Goal: Check status: Check status

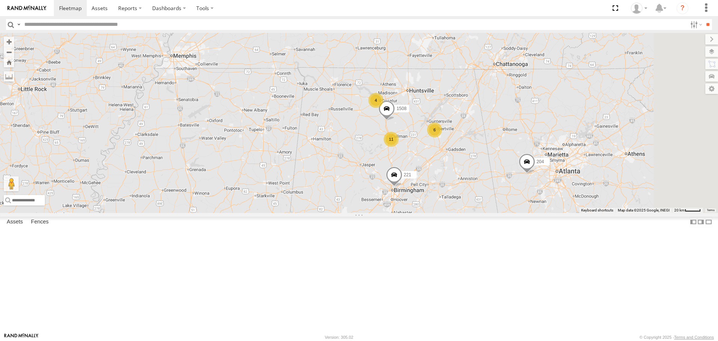
drag, startPoint x: 568, startPoint y: 184, endPoint x: 407, endPoint y: 196, distance: 161.7
click at [407, 196] on div "215 1505 201 213 221 1503 209 212 204 200 295 203 231 6 11 4 1508" at bounding box center [359, 123] width 718 height 180
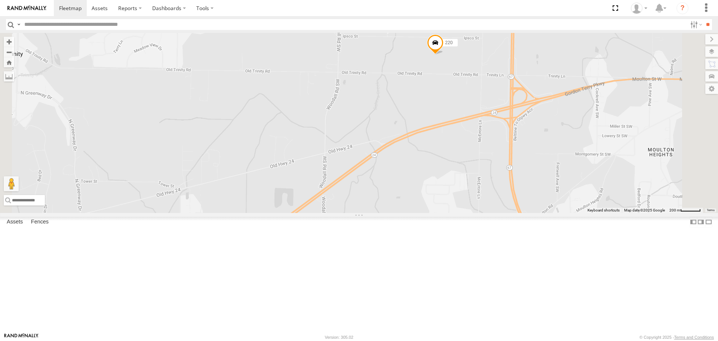
drag, startPoint x: 513, startPoint y: 117, endPoint x: 501, endPoint y: 126, distance: 14.6
click at [501, 127] on div "215 1505 201 213 221 1503 209 212 204 200 295 203 231 1508 226 1509 Bad Tracker…" at bounding box center [359, 123] width 718 height 180
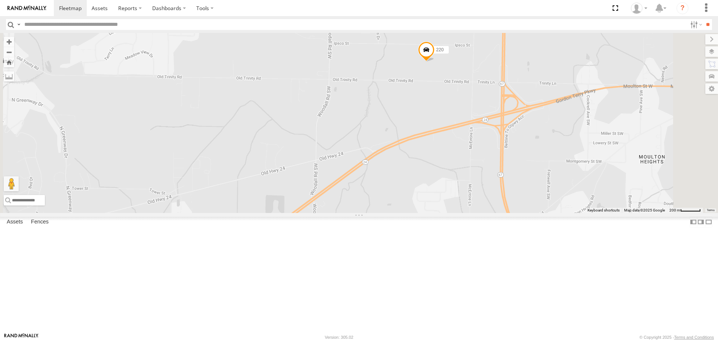
click at [435, 62] on span at bounding box center [426, 52] width 16 height 20
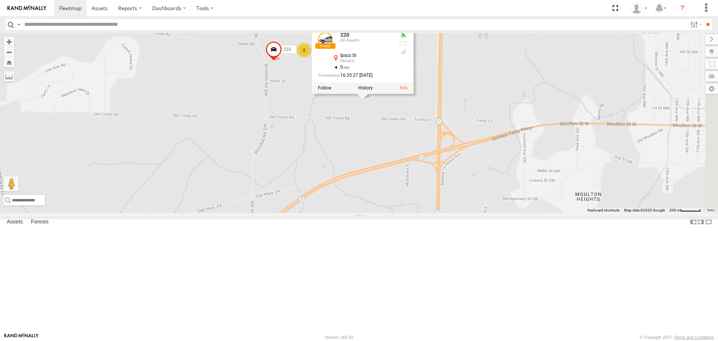
drag, startPoint x: 500, startPoint y: 140, endPoint x: 437, endPoint y: 174, distance: 71.2
click at [437, 174] on div "215 1505 201 213 221 1503 209 212 204 200 295 203 231 1508 226 1509 Bad Tracker…" at bounding box center [359, 123] width 718 height 180
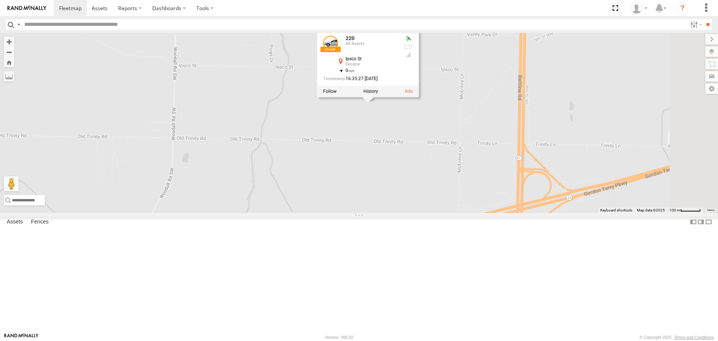
drag, startPoint x: 439, startPoint y: 165, endPoint x: 426, endPoint y: 192, distance: 30.1
click at [426, 192] on div "215 1505 201 213 221 1503 209 212 204 200 295 203 231 1508 226 1509 Bad Tracker…" at bounding box center [359, 123] width 718 height 180
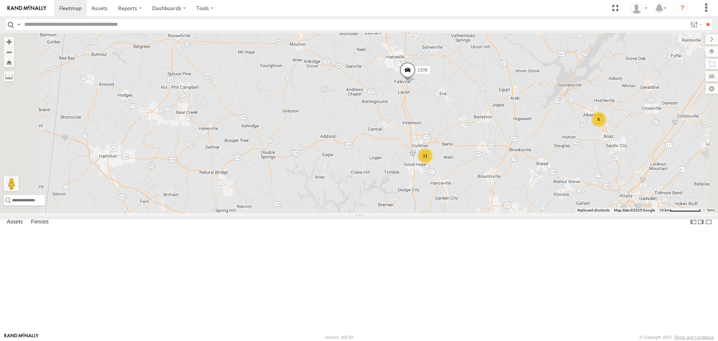
click at [416, 82] on span at bounding box center [408, 72] width 16 height 20
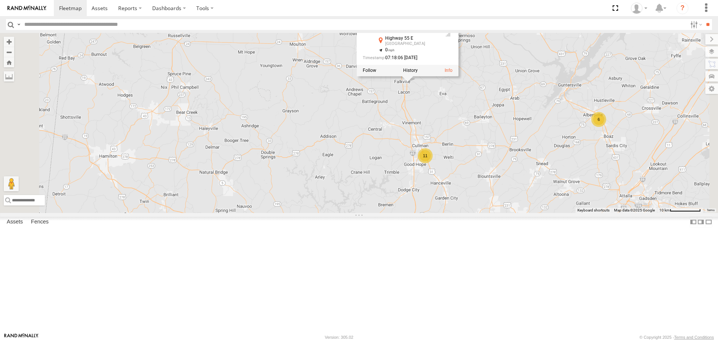
click at [511, 155] on div "213 221 215 1503 209 212 204 200 295 1505 231 223 Bad Tracker Bad Tracker 226 1…" at bounding box center [359, 123] width 718 height 180
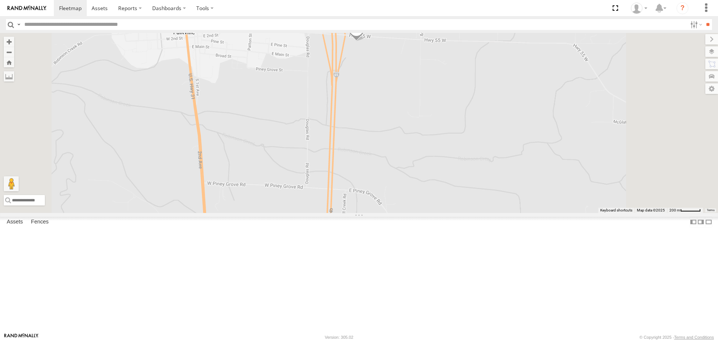
drag, startPoint x: 460, startPoint y: 97, endPoint x: 443, endPoint y: 136, distance: 41.8
click at [450, 116] on div "213 221 215 1503 209 212 204 200 295 1505 231 223 Bad Tracker Bad Tracker 226 1…" at bounding box center [359, 123] width 718 height 180
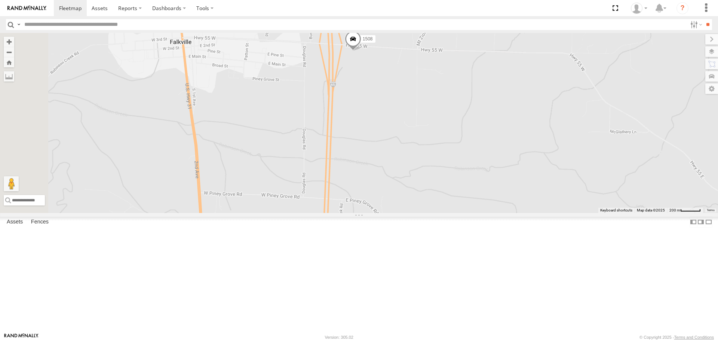
click at [361, 51] on span at bounding box center [353, 41] width 16 height 20
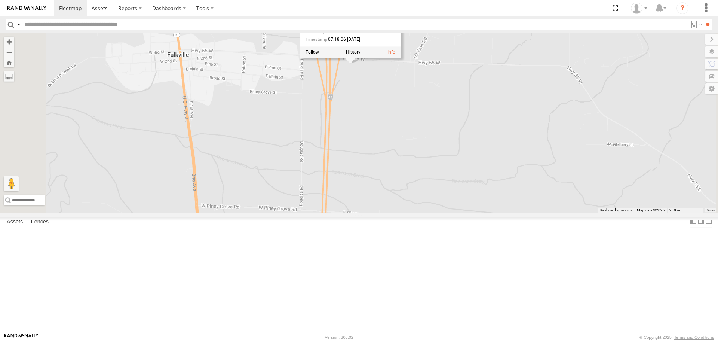
drag, startPoint x: 454, startPoint y: 120, endPoint x: 452, endPoint y: 132, distance: 13.0
click at [452, 132] on div "213 221 215 1503 209 212 204 200 295 1505 231 223 Bad Tracker Bad Tracker 226 1…" at bounding box center [359, 123] width 718 height 180
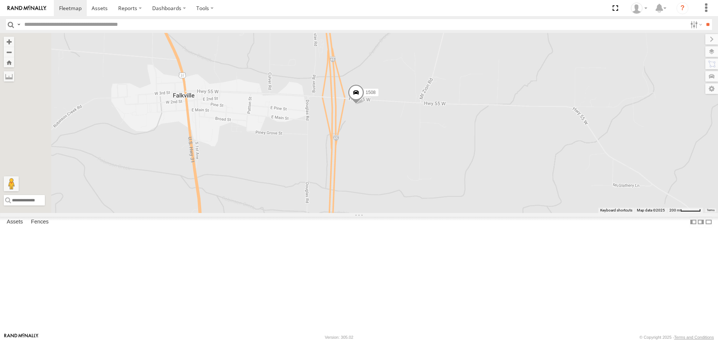
drag, startPoint x: 452, startPoint y: 127, endPoint x: 458, endPoint y: 170, distance: 42.7
click at [458, 170] on div "213 221 215 1503 209 212 204 200 295 1505 231 223 Bad Tracker Bad Tracker 226 1…" at bounding box center [359, 123] width 718 height 180
